Goal: Task Accomplishment & Management: Manage account settings

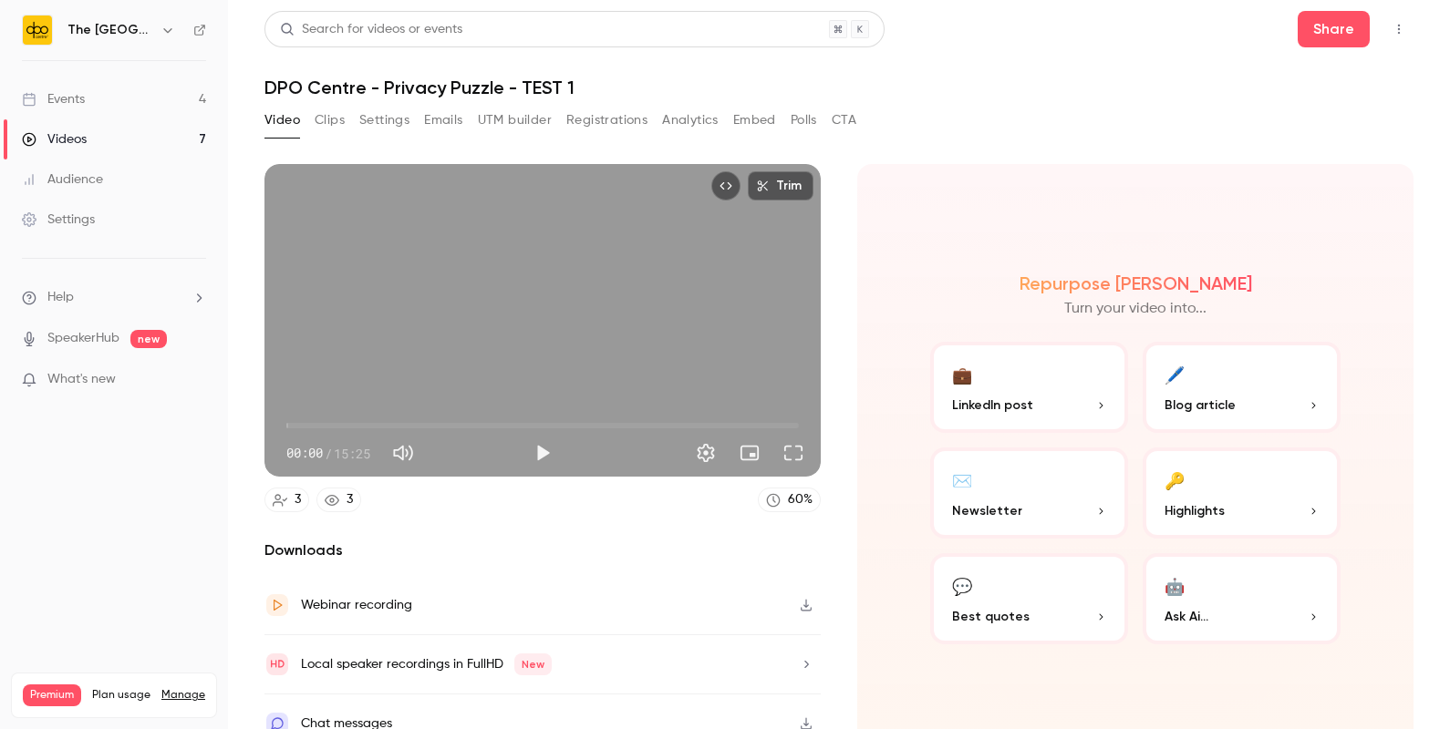
click at [116, 89] on link "Events 4" at bounding box center [114, 99] width 228 height 40
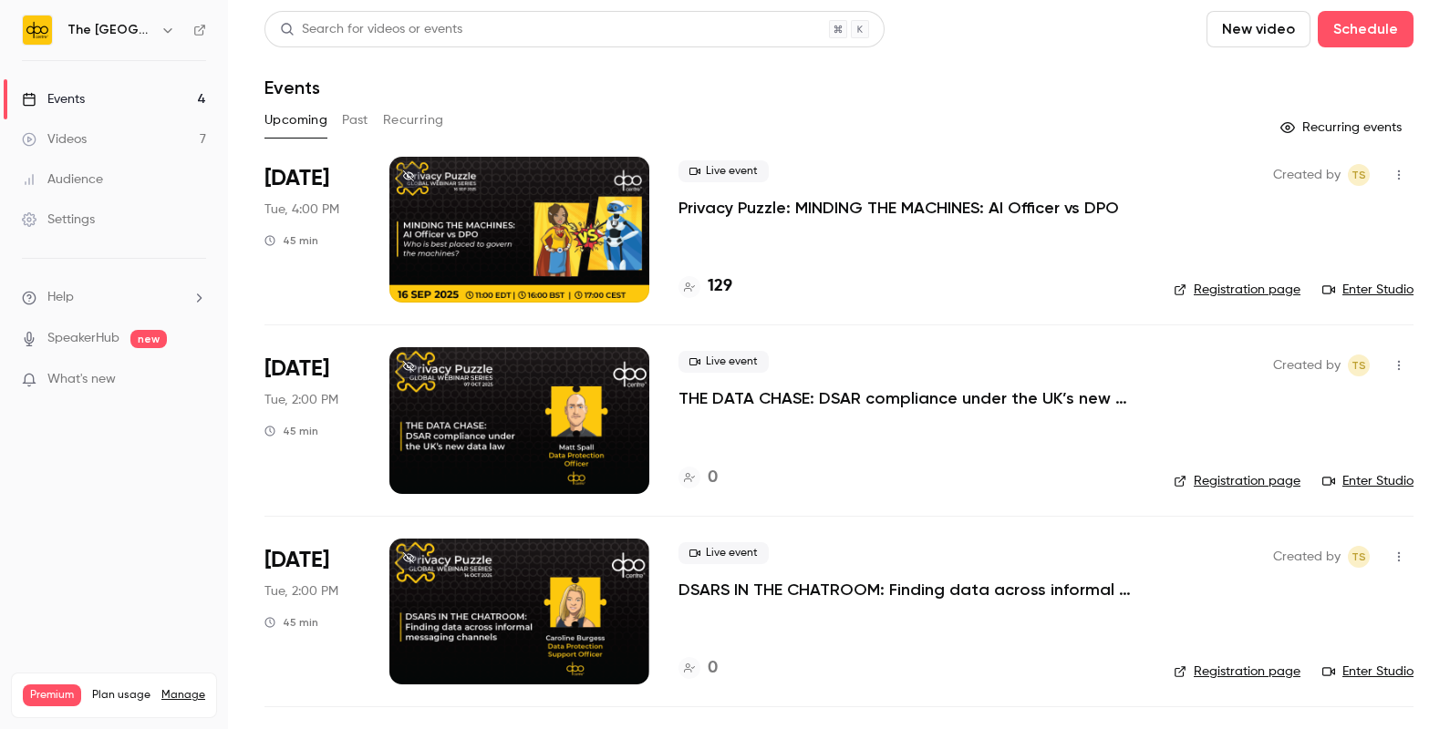
click at [740, 201] on p "Privacy Puzzle: MINDING THE MACHINES: AI Officer vs DPO" at bounding box center [898, 208] width 440 height 22
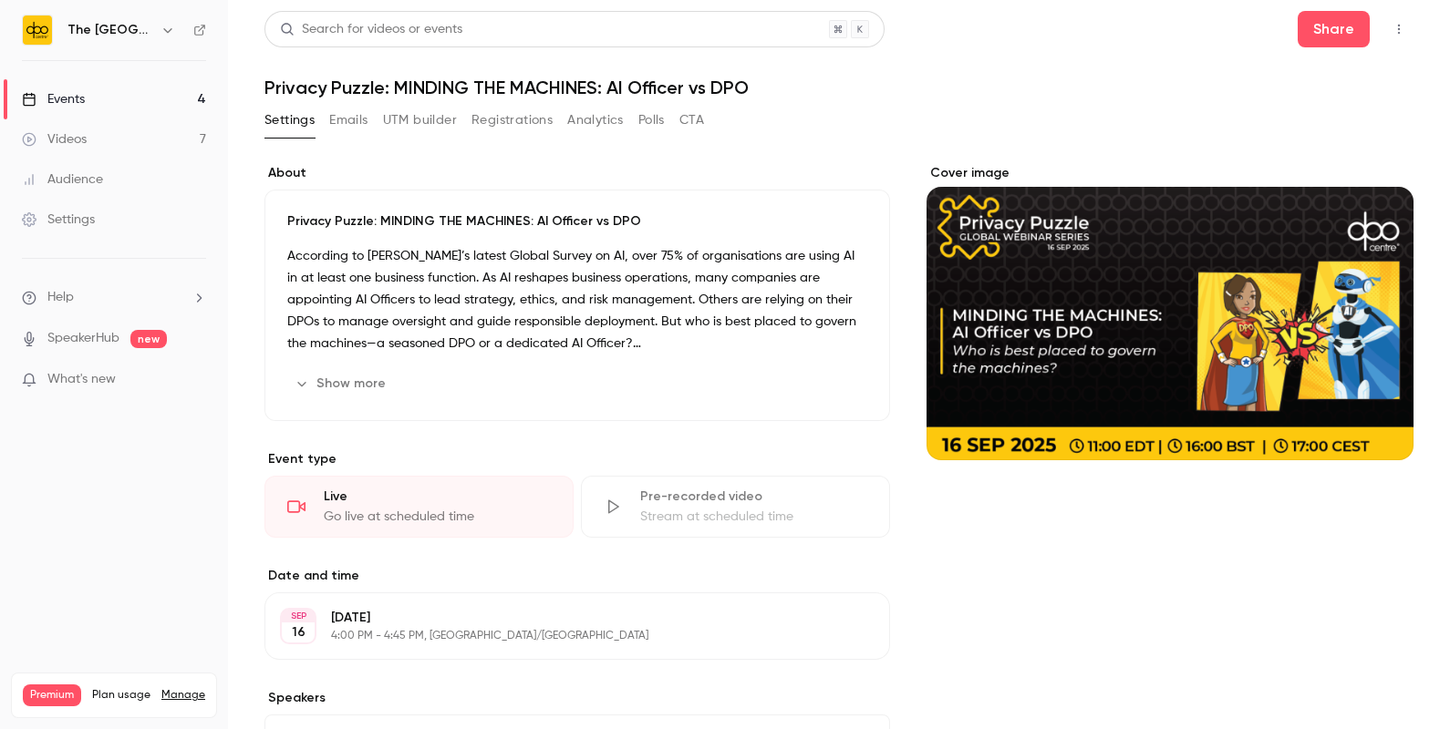
click at [346, 107] on button "Emails" at bounding box center [348, 120] width 38 height 29
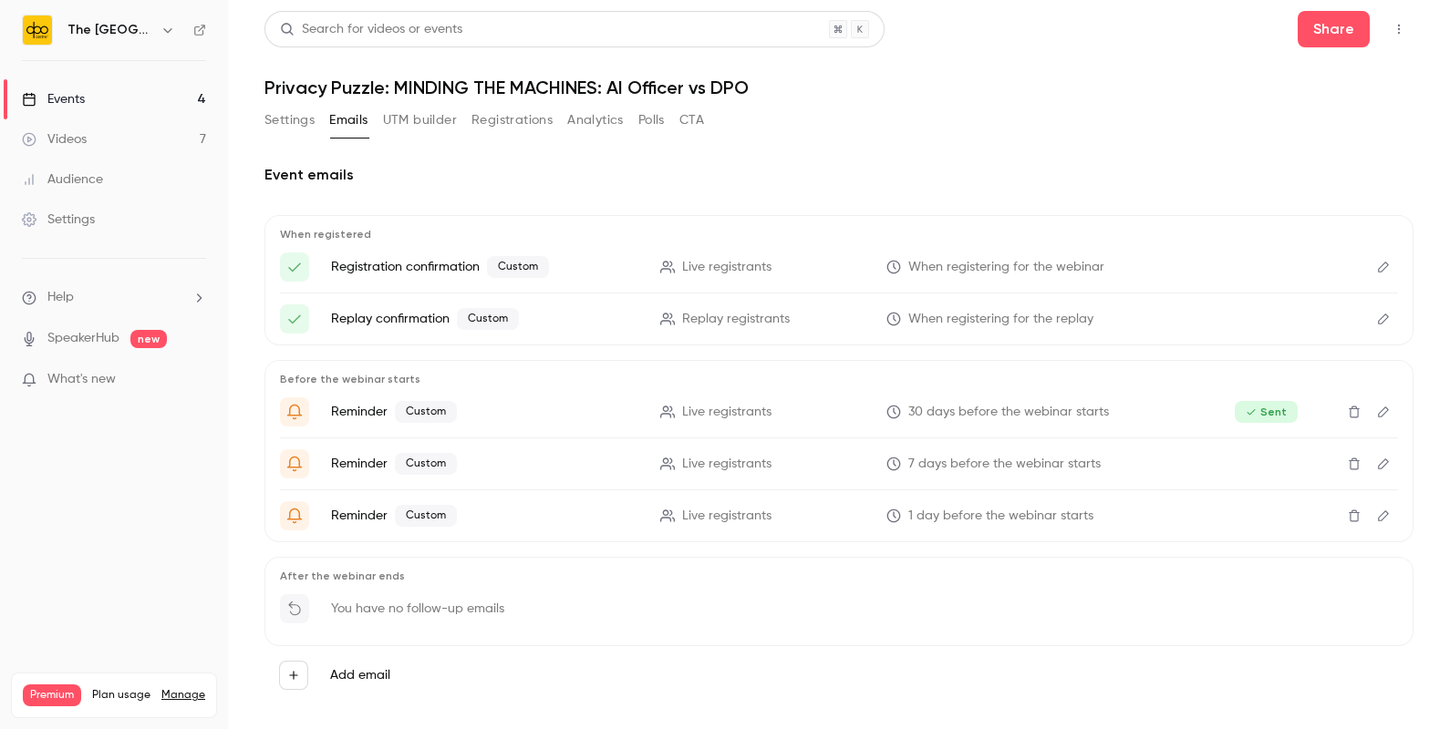
click at [1159, 409] on icon "Edit" at bounding box center [1383, 412] width 15 height 13
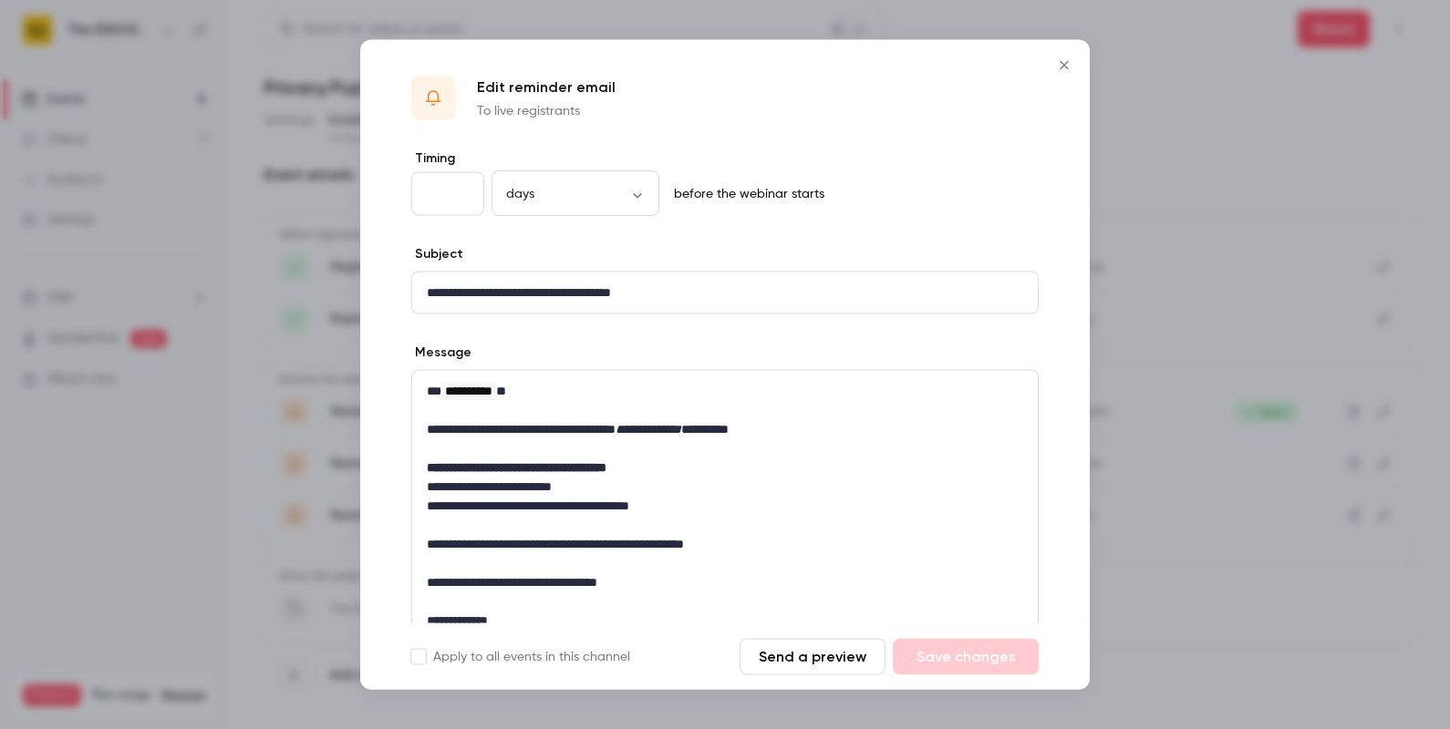
click at [801, 583] on button "Send a preview" at bounding box center [813, 657] width 146 height 36
click at [1063, 62] on icon "Close" at bounding box center [1064, 65] width 22 height 15
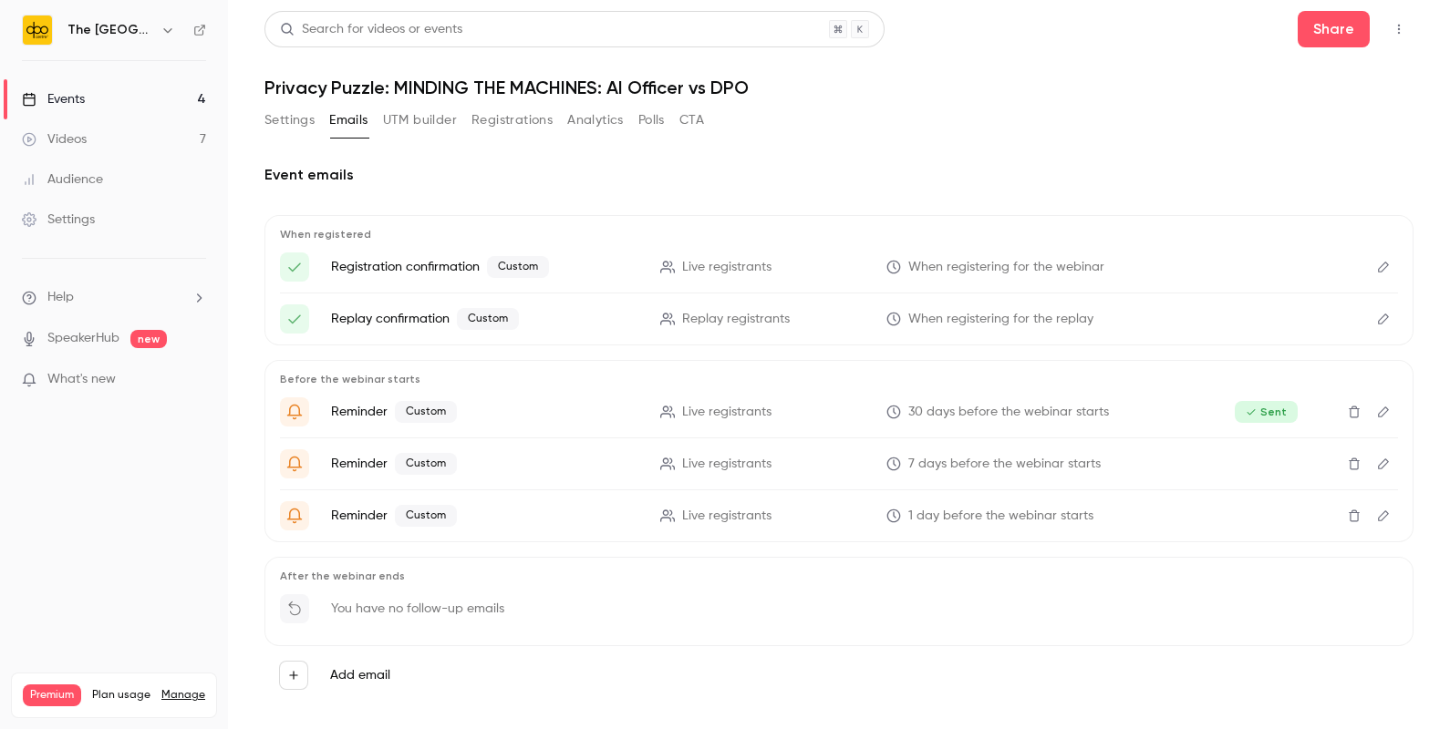
click at [1159, 296] on main "Search for videos or events Share Privacy Puzzle: MINDING THE MACHINES: AI Offi…" at bounding box center [839, 364] width 1222 height 729
click at [1159, 414] on button "Edit" at bounding box center [1383, 412] width 29 height 29
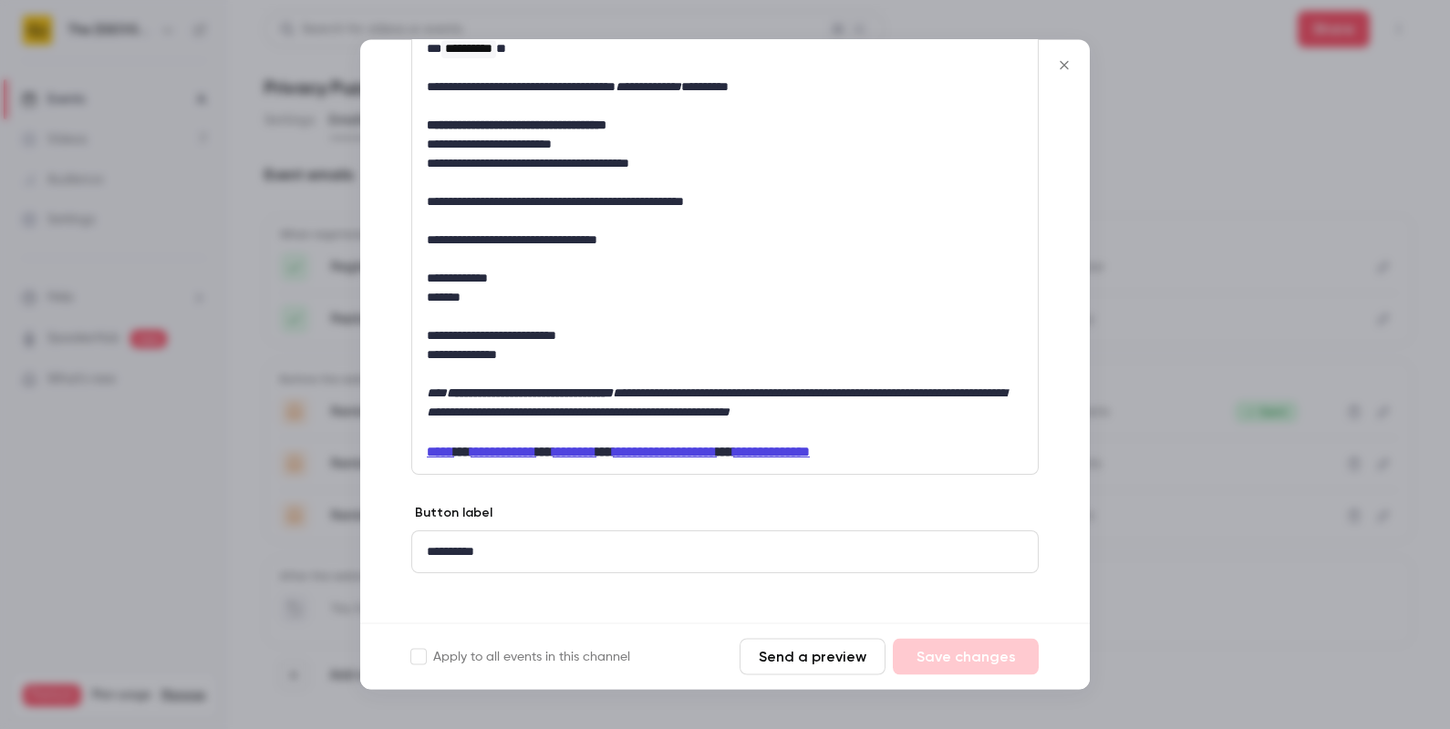
scroll to position [357, 0]
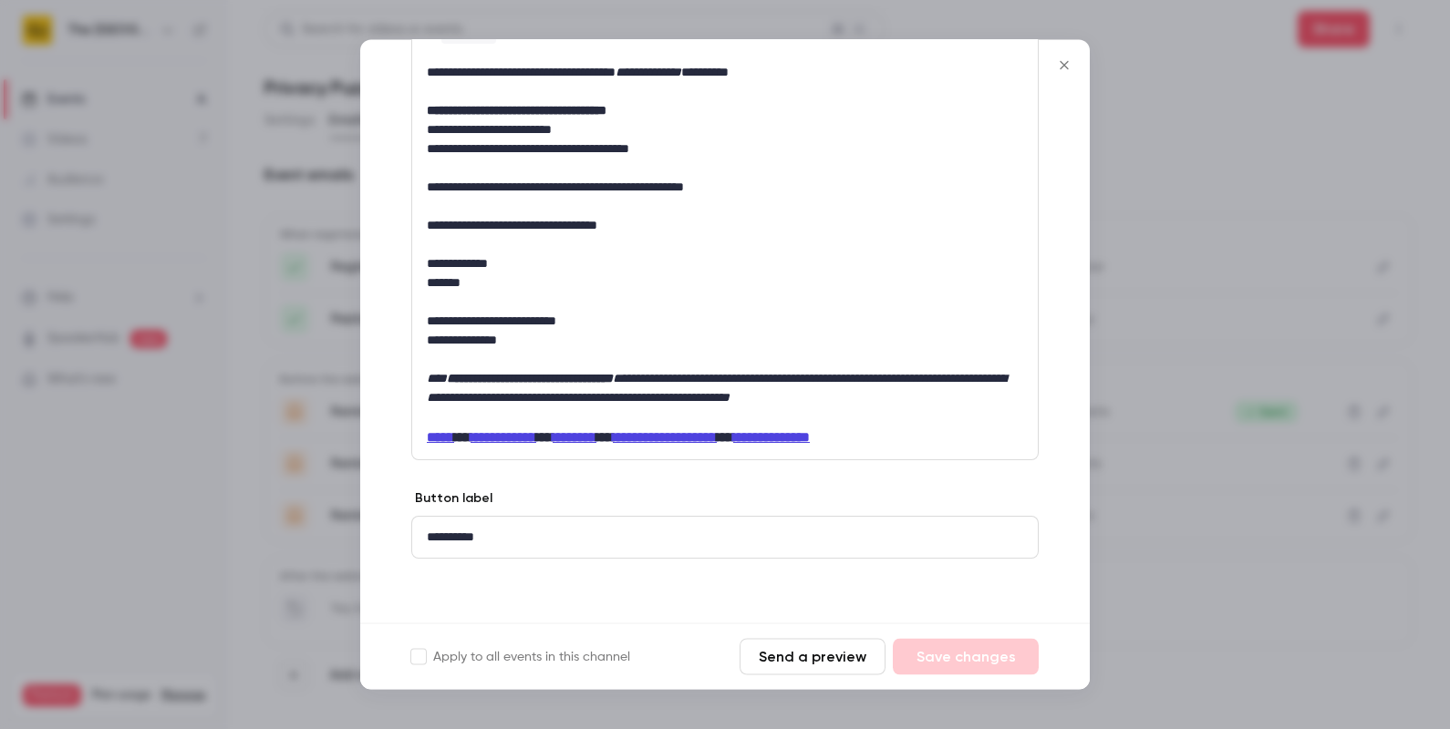
click at [1060, 62] on icon "Close" at bounding box center [1064, 65] width 8 height 8
